Goal: Task Accomplishment & Management: Manage account settings

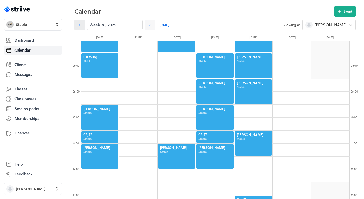
click at [82, 26] on link at bounding box center [79, 25] width 10 height 10
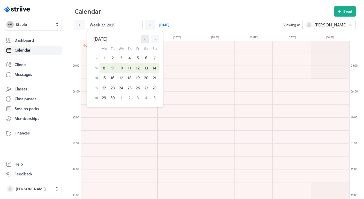
click at [143, 39] on icon "button" at bounding box center [144, 39] width 5 height 5
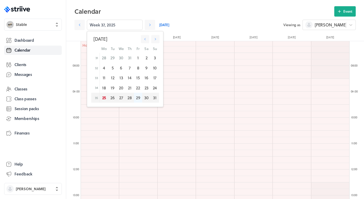
click at [138, 96] on div "29" at bounding box center [138, 98] width 8 height 10
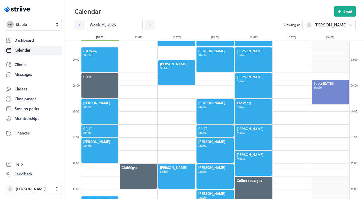
scroll to position [189, 0]
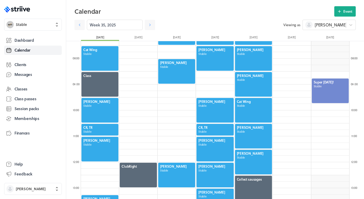
click at [244, 138] on div at bounding box center [253, 136] width 38 height 26
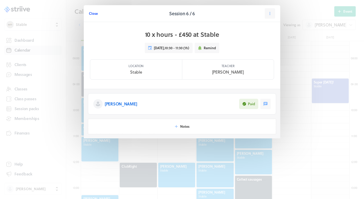
click at [92, 13] on span "Close" at bounding box center [93, 13] width 9 height 5
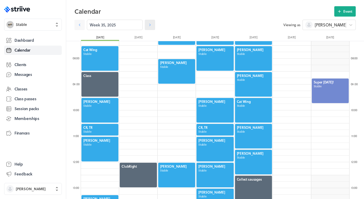
click at [150, 27] on icon at bounding box center [149, 24] width 5 height 5
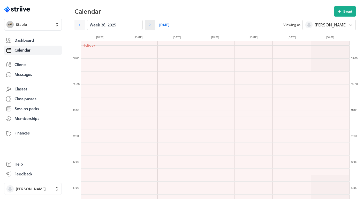
click at [150, 27] on icon at bounding box center [149, 24] width 5 height 5
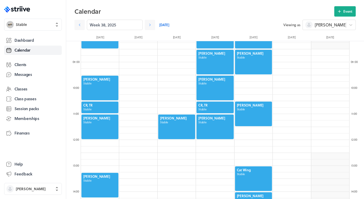
scroll to position [221, 0]
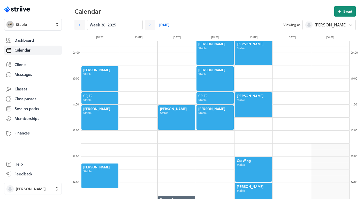
click at [343, 13] on button "Event" at bounding box center [344, 11] width 21 height 10
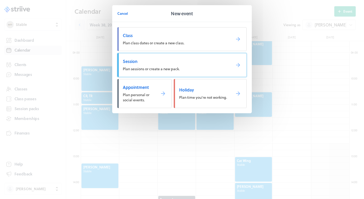
click at [159, 67] on span "Plan sessions or create a new pack." at bounding box center [151, 68] width 57 height 5
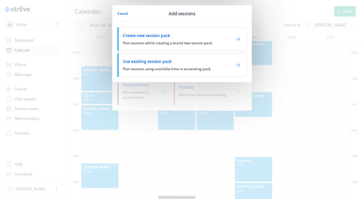
click at [141, 67] on span "Plan sessions using available time in an existing pack." at bounding box center [167, 68] width 88 height 5
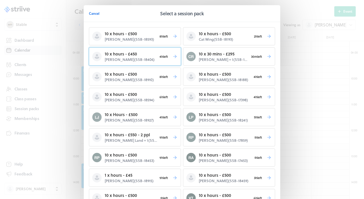
click at [163, 55] on span "4h left" at bounding box center [163, 56] width 13 height 7
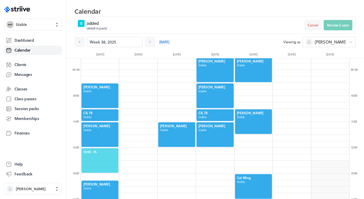
click at [94, 152] on span "12:00 - 1h" at bounding box center [99, 151] width 33 height 5
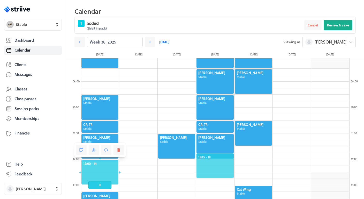
scroll to position [209, 0]
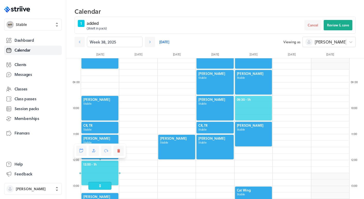
click at [256, 98] on span "09:30 - 1h" at bounding box center [253, 99] width 33 height 5
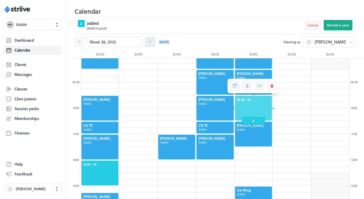
click at [152, 45] on link at bounding box center [150, 42] width 10 height 10
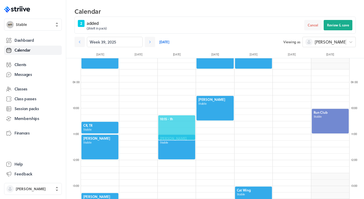
click at [177, 115] on div "10:15 - 1h" at bounding box center [177, 128] width 38 height 26
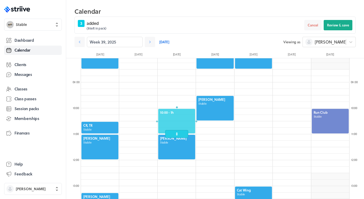
drag, startPoint x: 170, startPoint y: 123, endPoint x: 170, endPoint y: 119, distance: 3.6
click at [170, 119] on div at bounding box center [177, 121] width 38 height 26
click at [154, 40] on link at bounding box center [150, 42] width 10 height 10
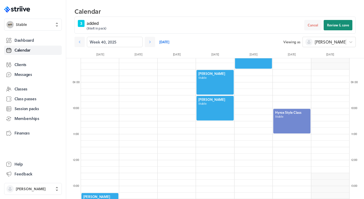
click at [339, 26] on span "Review & save" at bounding box center [338, 25] width 22 height 5
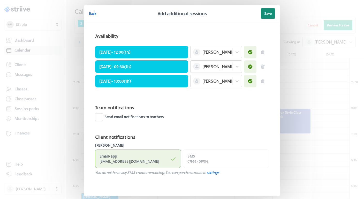
click at [267, 13] on span "Save" at bounding box center [267, 13] width 7 height 5
